Goal: Task Accomplishment & Management: Use online tool/utility

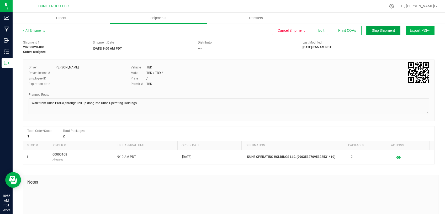
click at [380, 31] on span "Ship Shipment" at bounding box center [383, 30] width 23 height 4
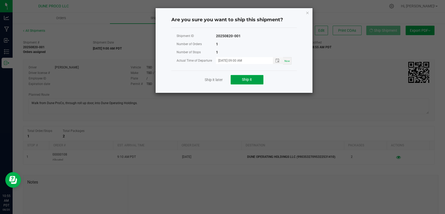
click at [250, 80] on span "Ship it" at bounding box center [247, 79] width 10 height 4
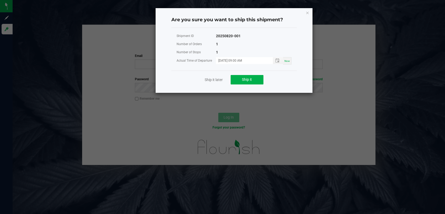
type input "[PERSON_NAME][DOMAIN_NAME][EMAIL_ADDRESS][PERSON_NAME][DOMAIN_NAME]"
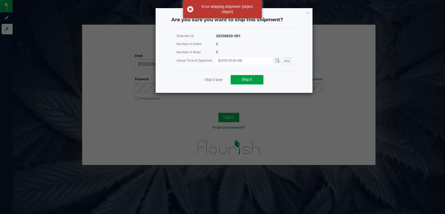
click at [241, 80] on button "Ship it" at bounding box center [247, 79] width 33 height 9
click at [306, 13] on icon "Close" at bounding box center [308, 12] width 4 height 6
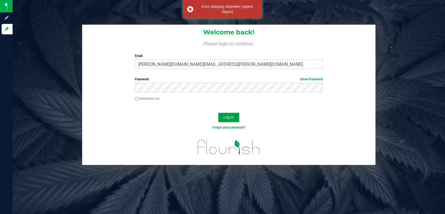
click at [224, 120] on button "Log In" at bounding box center [228, 117] width 21 height 9
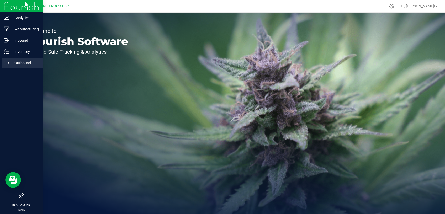
click at [21, 62] on p "Outbound" at bounding box center [24, 63] width 31 height 6
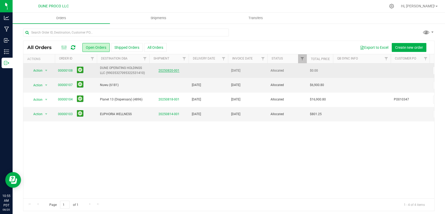
click at [166, 69] on link "20250820-001" at bounding box center [168, 71] width 21 height 4
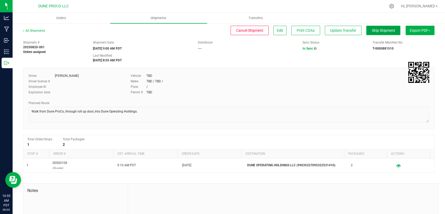
click at [380, 29] on span "Ship Shipment" at bounding box center [383, 30] width 23 height 4
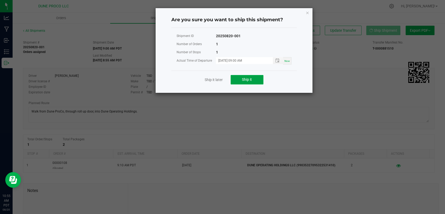
click at [248, 79] on span "Ship it" at bounding box center [247, 79] width 10 height 4
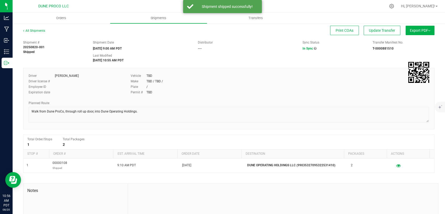
click at [35, 28] on div "All Shipments Print COAs Update Transfer Export PDF Manifest by Package ID Mani…" at bounding box center [229, 141] width 432 height 236
click at [35, 29] on link "All Shipments" at bounding box center [34, 31] width 22 height 4
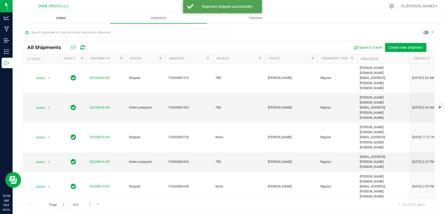
click at [56, 18] on span "Orders" at bounding box center [61, 18] width 24 height 5
